Goal: Navigation & Orientation: Find specific page/section

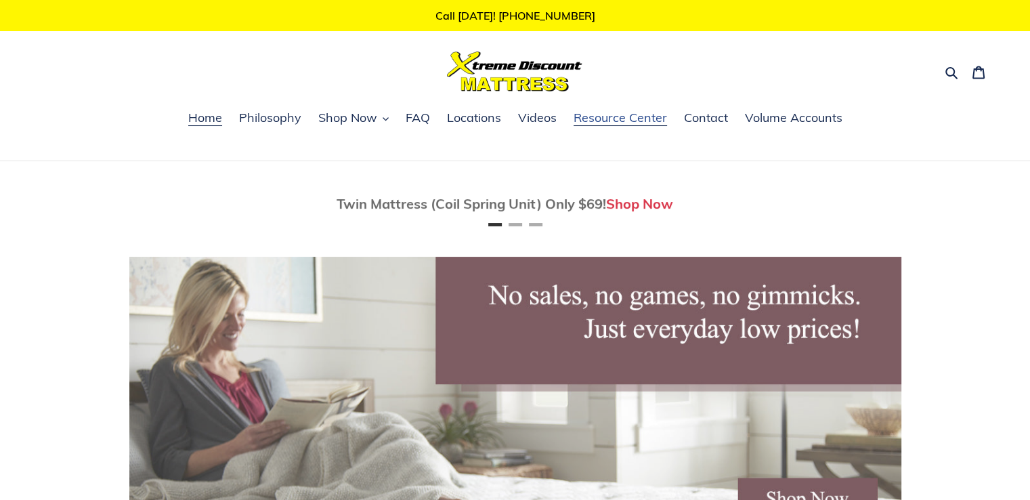
click at [592, 119] on span "Resource Center" at bounding box center [620, 118] width 93 height 16
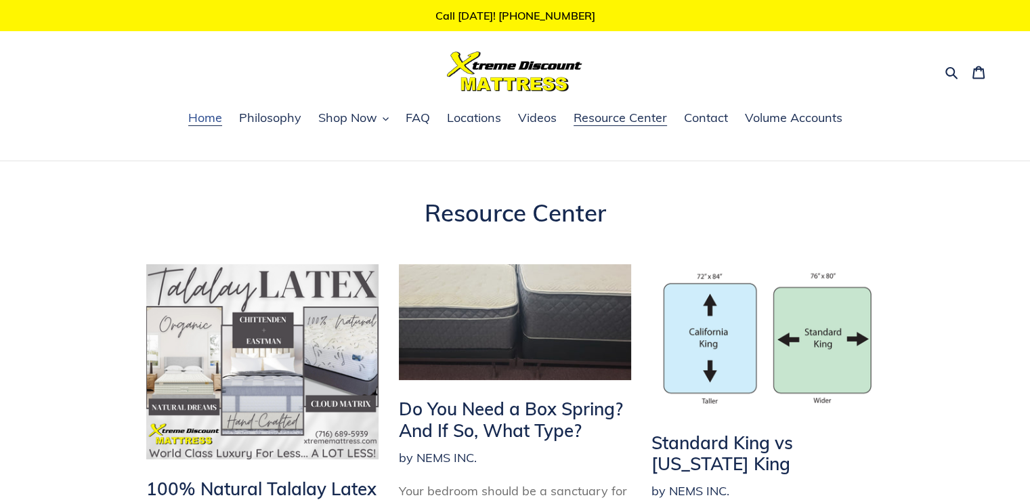
click at [190, 110] on span "Home" at bounding box center [205, 118] width 34 height 16
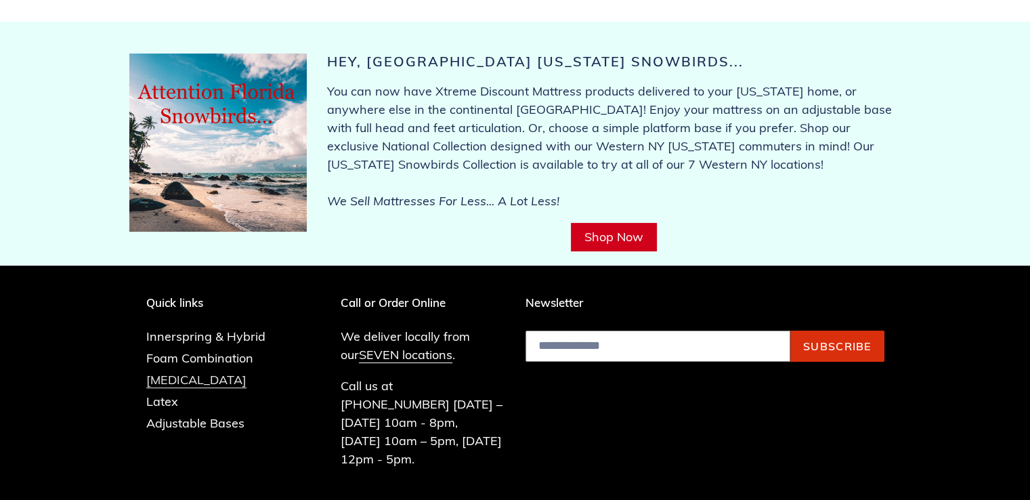
scroll to position [5402, 0]
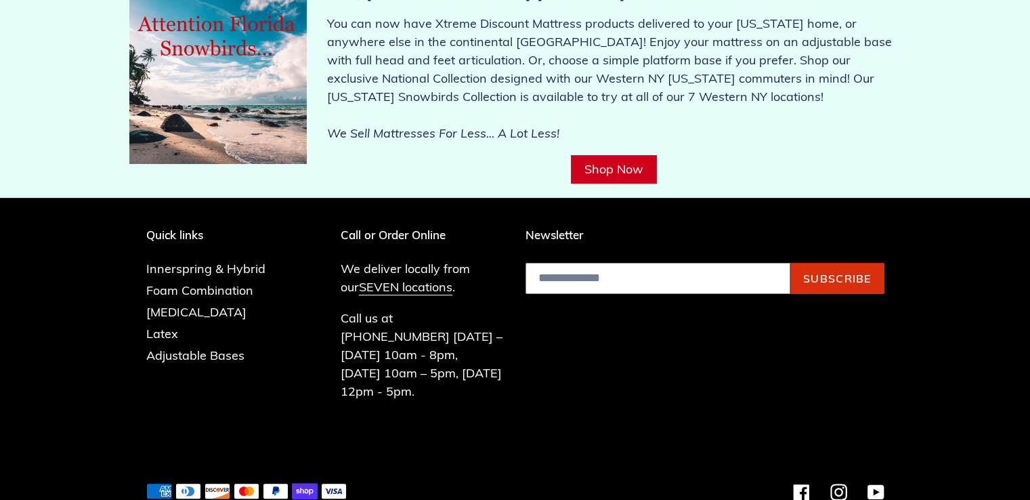
click at [309, 483] on icon at bounding box center [305, 491] width 26 height 16
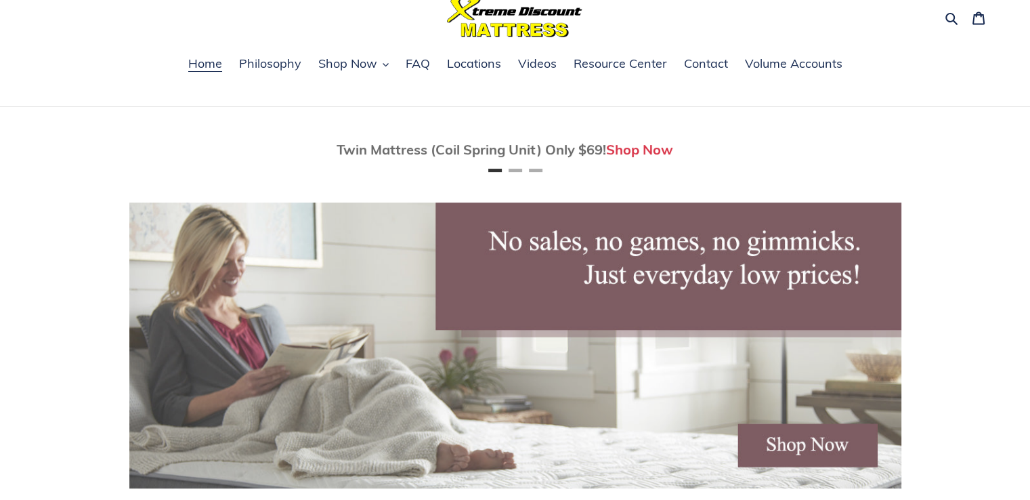
scroll to position [0, 0]
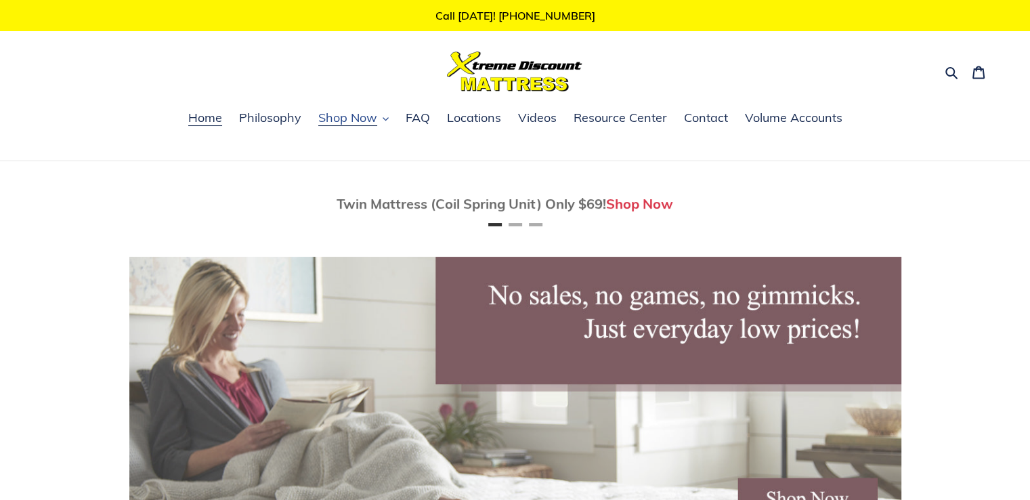
click at [390, 119] on button "Shop Now" at bounding box center [354, 118] width 84 height 20
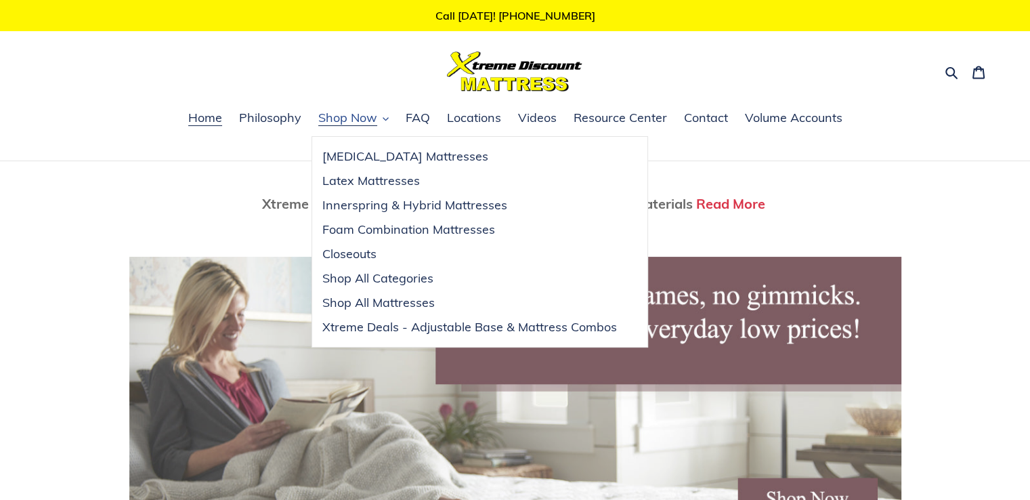
scroll to position [0, 1544]
click at [57, 88] on div "Search Cart 0 items" at bounding box center [515, 71] width 956 height 40
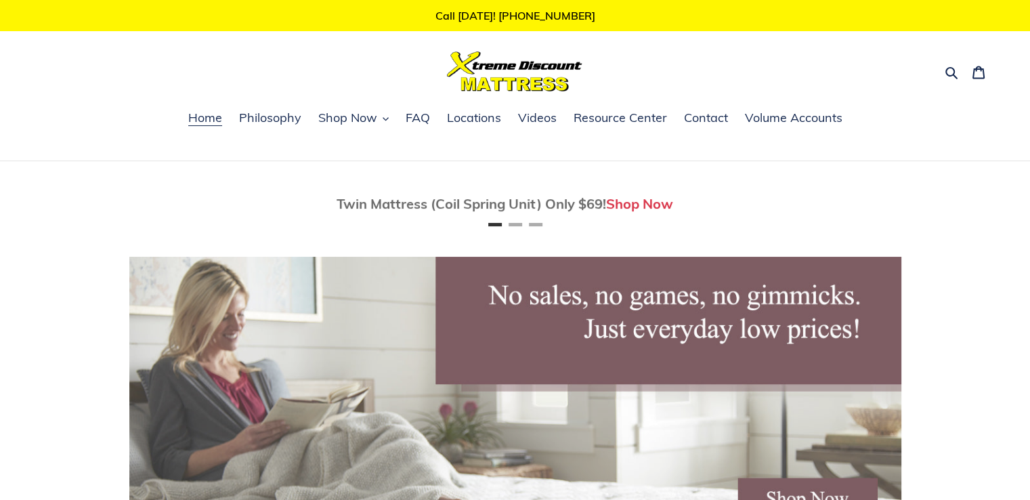
scroll to position [0, 1554]
